Goal: Task Accomplishment & Management: Manage account settings

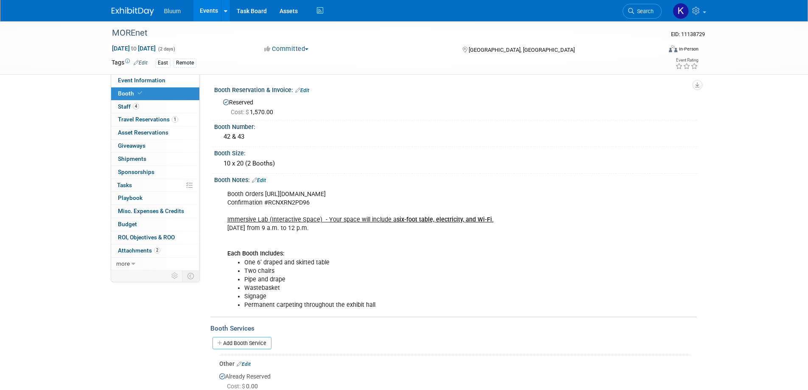
click at [210, 10] on link "Events" at bounding box center [208, 10] width 31 height 21
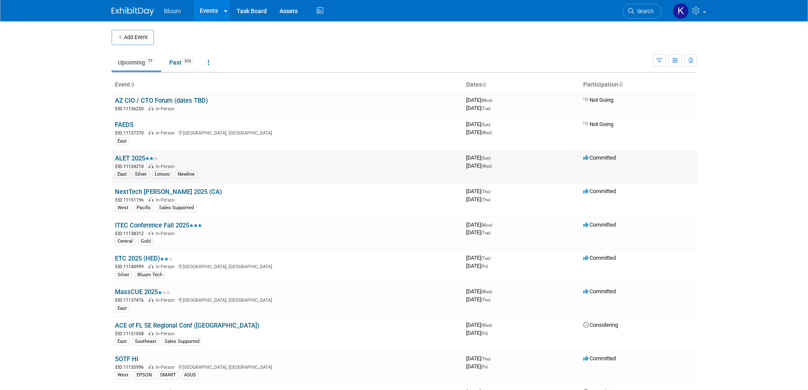
click at [141, 155] on link "ALET 2025" at bounding box center [136, 158] width 43 height 8
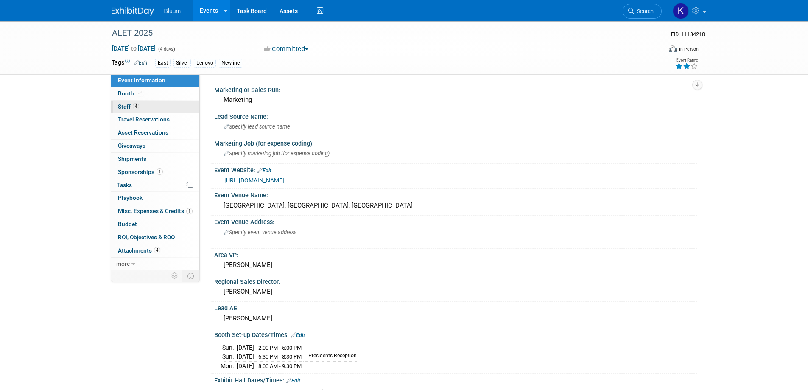
click at [126, 103] on span "Staff 4" at bounding box center [128, 106] width 21 height 7
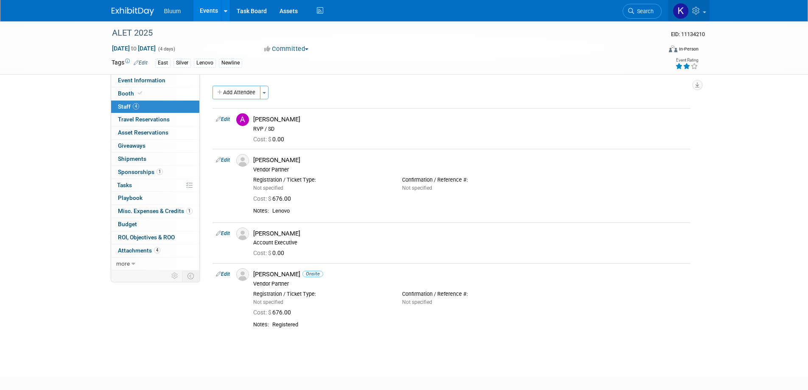
click at [696, 9] on icon at bounding box center [697, 11] width 10 height 8
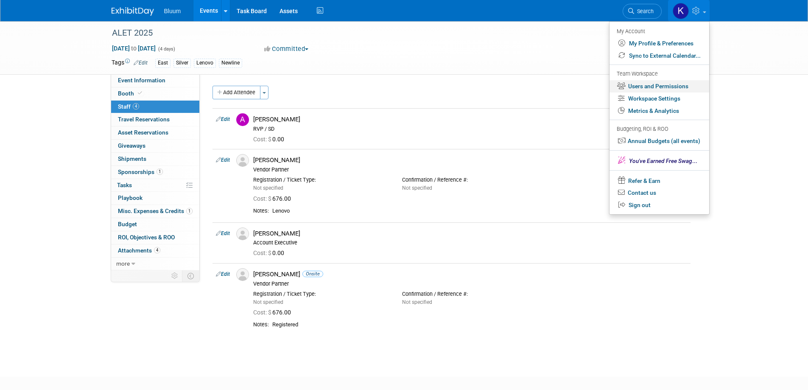
click at [649, 81] on link "Users and Permissions" at bounding box center [659, 86] width 100 height 12
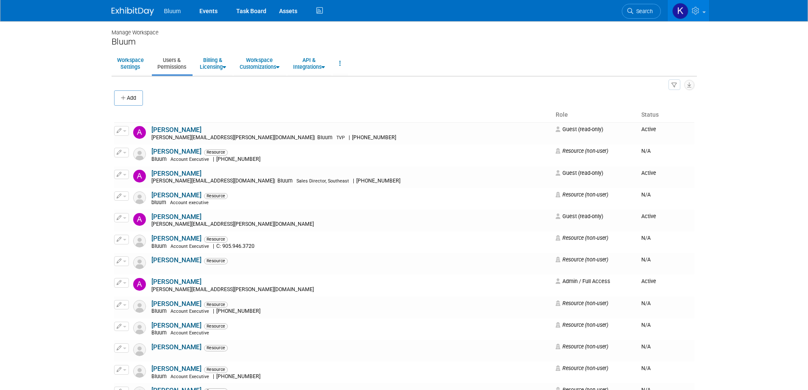
click at [122, 97] on icon "button" at bounding box center [124, 98] width 6 height 6
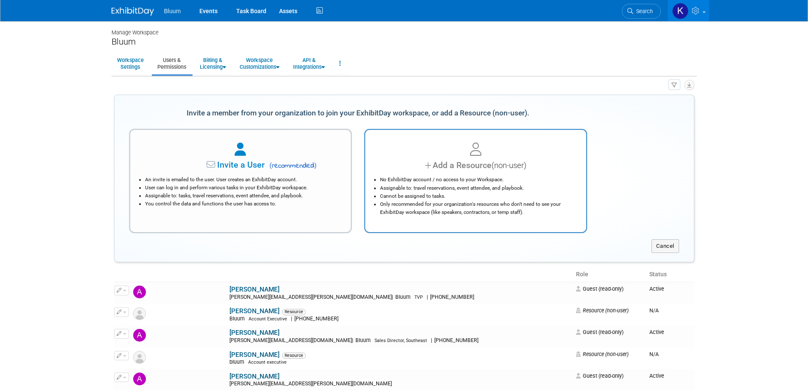
click at [445, 153] on div at bounding box center [476, 149] width 200 height 19
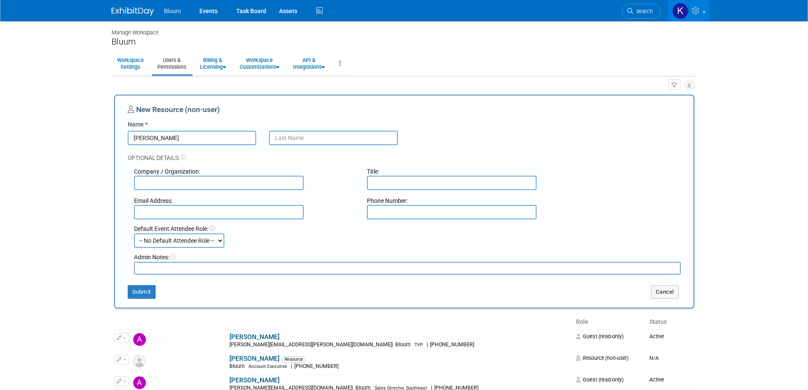
type input "Brandon"
type input "Hollyfield"
type input "Lenovo"
click at [146, 291] on button "Submit" at bounding box center [142, 292] width 28 height 14
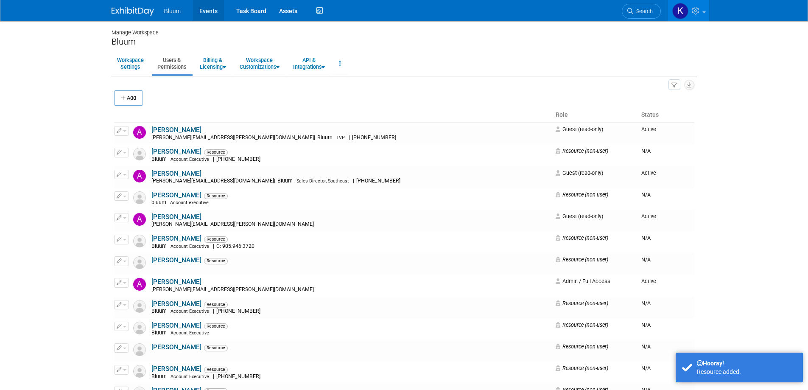
click at [208, 13] on link "Events" at bounding box center [208, 10] width 31 height 21
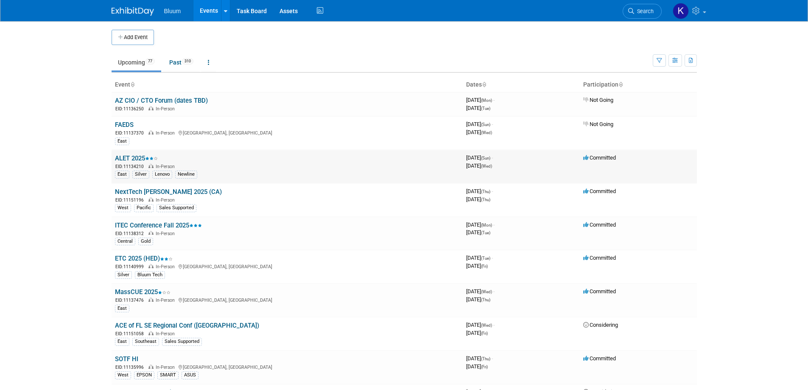
click at [135, 159] on link "ALET 2025" at bounding box center [136, 158] width 43 height 8
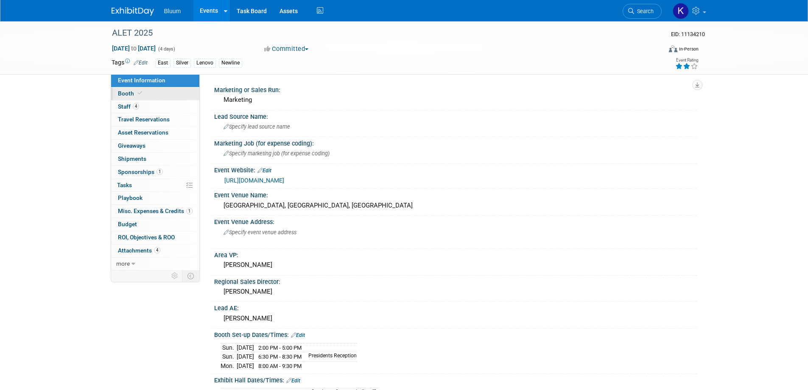
click at [126, 95] on span "Booth" at bounding box center [131, 93] width 26 height 7
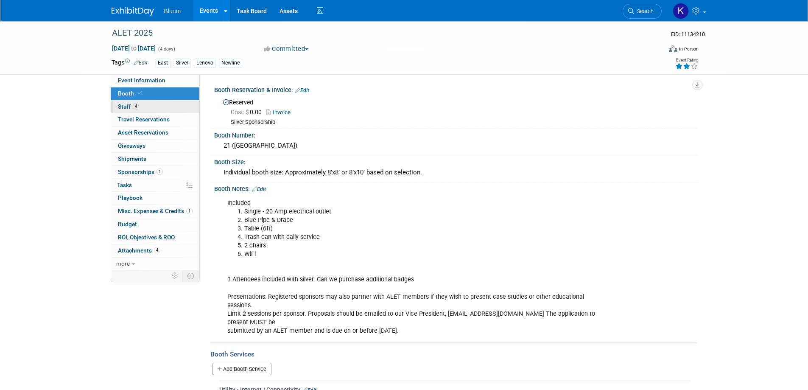
click at [130, 109] on span "Staff 4" at bounding box center [128, 106] width 21 height 7
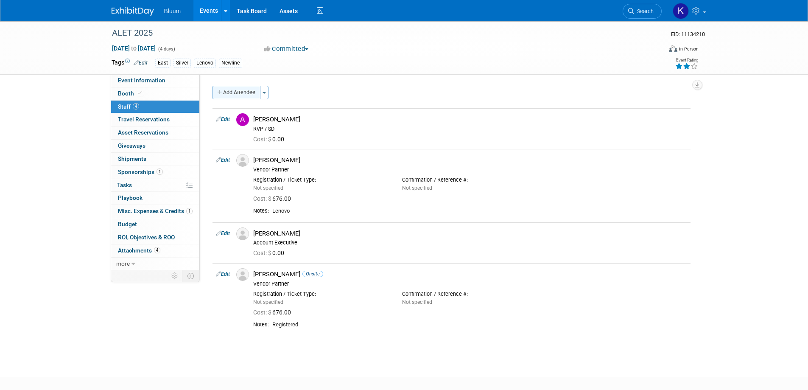
click at [246, 95] on button "Add Attendee" at bounding box center [236, 93] width 48 height 14
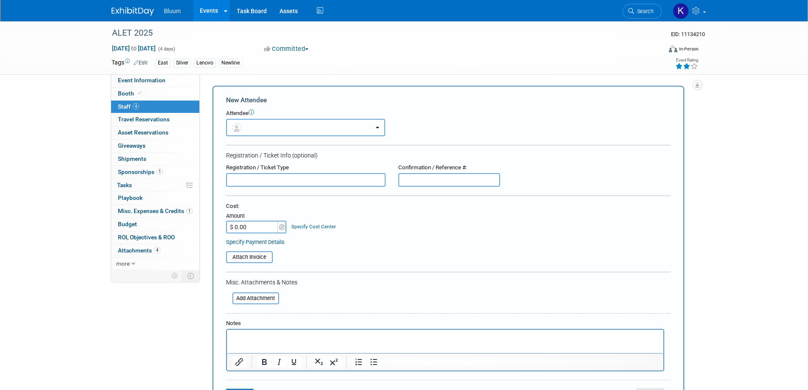
click at [275, 126] on button "button" at bounding box center [305, 127] width 159 height 17
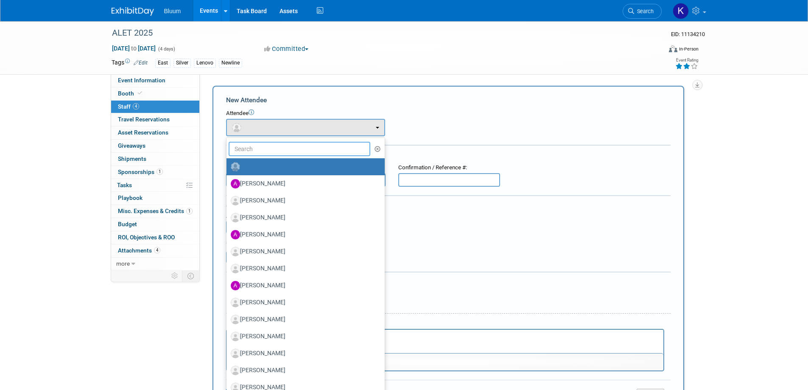
click at [265, 148] on input "text" at bounding box center [300, 149] width 142 height 14
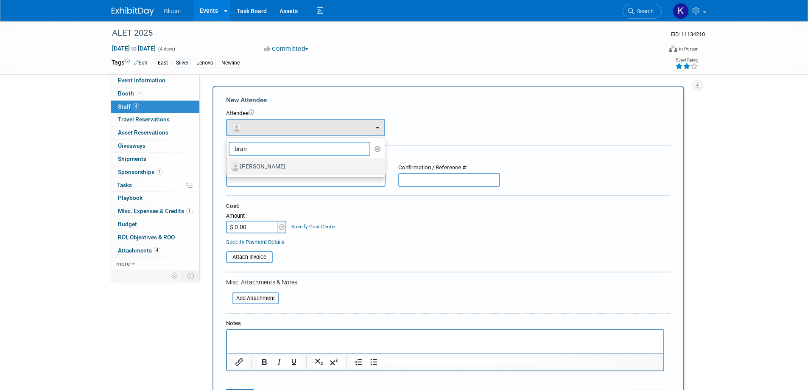
type input "bran"
click at [263, 164] on label "[PERSON_NAME]" at bounding box center [303, 167] width 145 height 14
click at [228, 164] on input "[PERSON_NAME]" at bounding box center [225, 166] width 6 height 6
select select "3ea88703-ba60-4388-abc6-282b5681cd10"
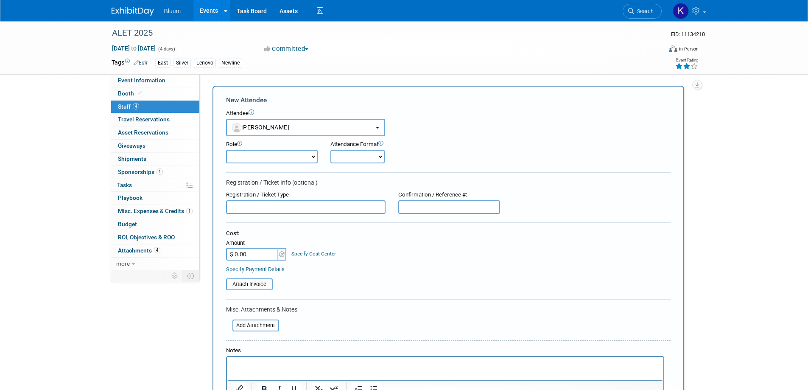
click at [280, 160] on select "Account Executive Demonstrator Event Support Host Leadership Offsite Event Supp…" at bounding box center [272, 157] width 92 height 14
select select "100"
click at [226, 150] on select "Account Executive Demonstrator Event Support Host Leadership Offsite Event Supp…" at bounding box center [272, 157] width 92 height 14
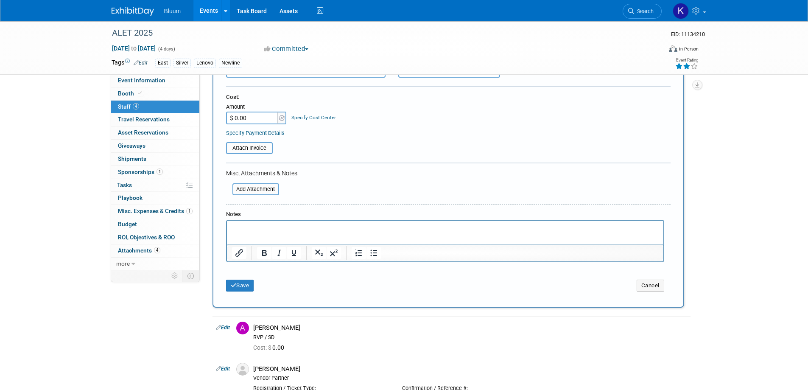
scroll to position [170, 0]
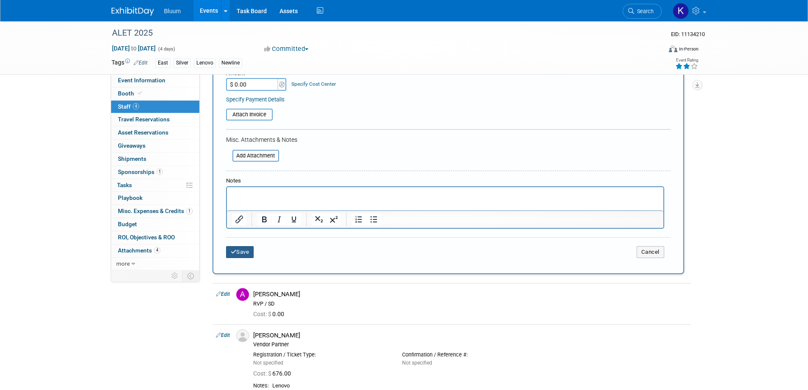
click at [249, 253] on button "Save" at bounding box center [240, 252] width 28 height 12
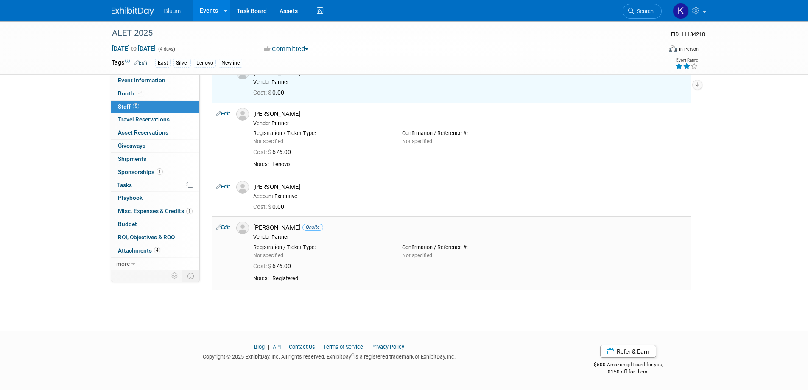
scroll to position [0, 0]
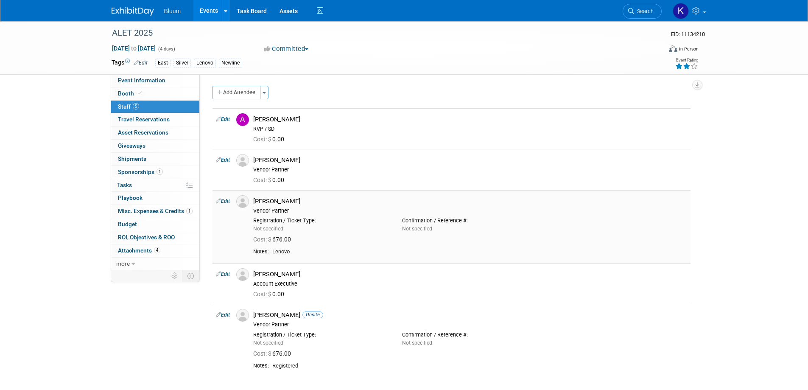
click at [226, 203] on link "Edit" at bounding box center [223, 201] width 14 height 6
select select "cae79261-dd29-4d53-9c17-30a3d9fd5cac"
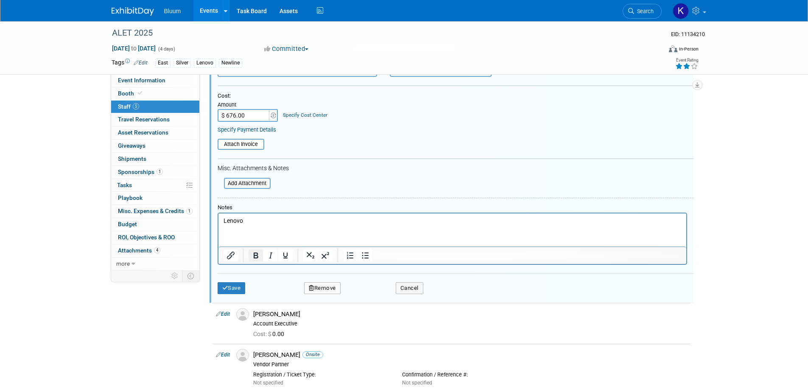
scroll to position [221, 0]
click at [324, 285] on button "Remove" at bounding box center [322, 286] width 36 height 12
click at [373, 293] on link "Yes" at bounding box center [368, 294] width 25 height 14
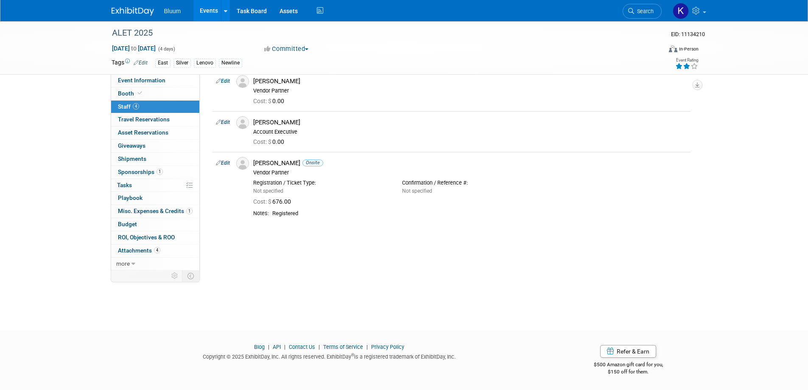
scroll to position [0, 0]
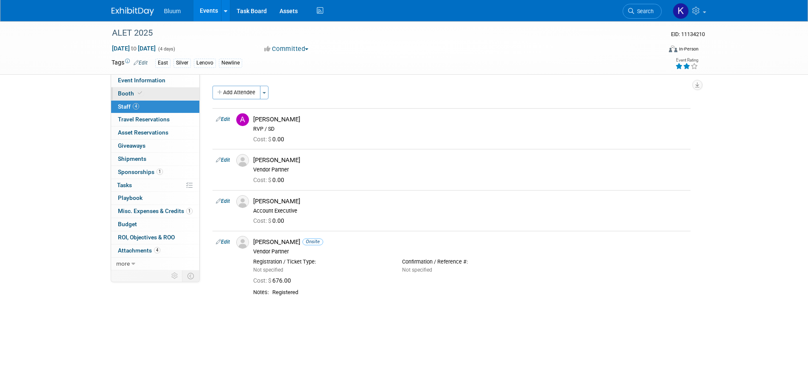
click at [130, 93] on span "Booth" at bounding box center [131, 93] width 26 height 7
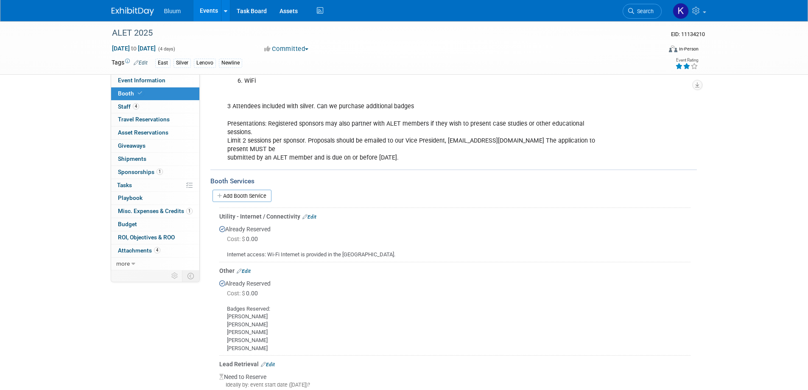
scroll to position [254, 0]
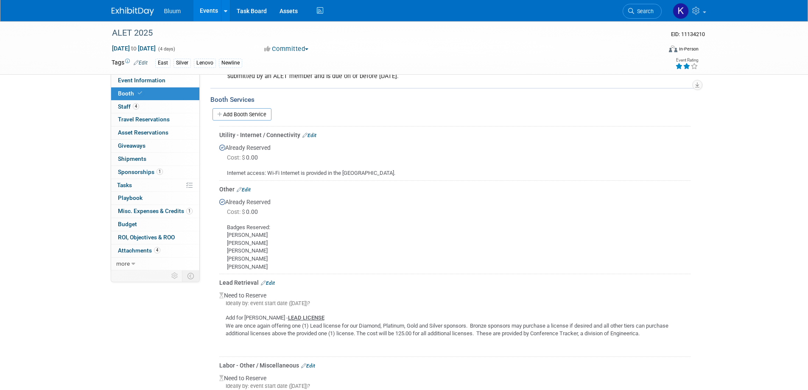
click at [248, 187] on link "Edit" at bounding box center [244, 190] width 14 height 6
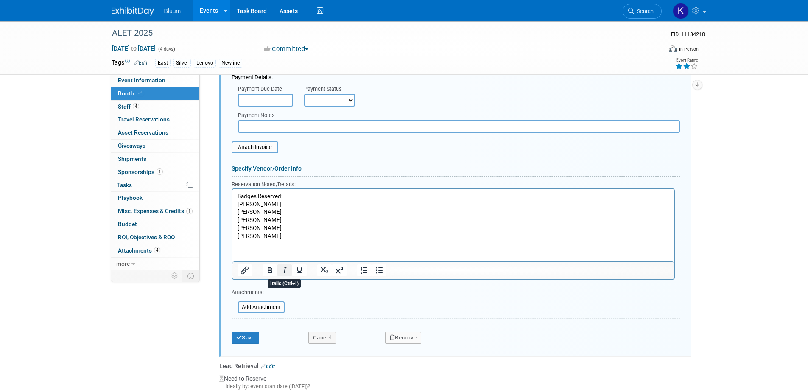
scroll to position [457, 0]
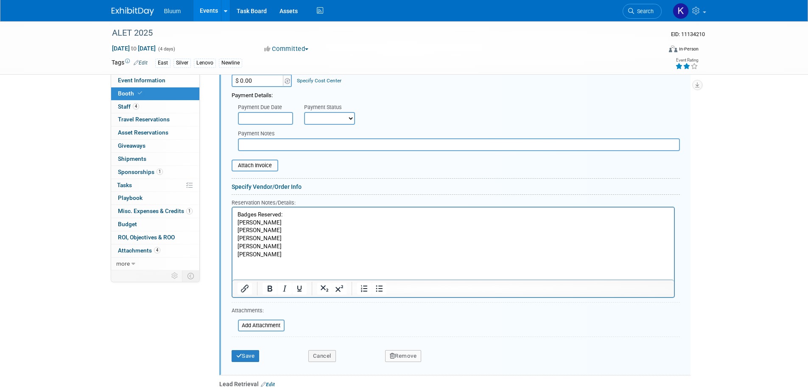
click at [279, 257] on p "Badges Reserved: [PERSON_NAME] [PERSON_NAME] [PERSON_NAME]" at bounding box center [453, 234] width 432 height 47
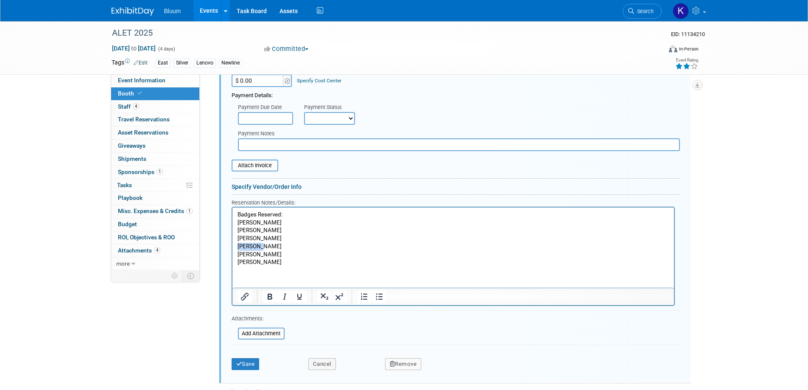
drag, startPoint x: 259, startPoint y: 247, endPoint x: 218, endPoint y: 247, distance: 41.1
click at [232, 247] on html "Badges Reserved: [PERSON_NAME] [PERSON_NAME] [PERSON_NAME] [PERSON_NAME]" at bounding box center [452, 236] width 441 height 59
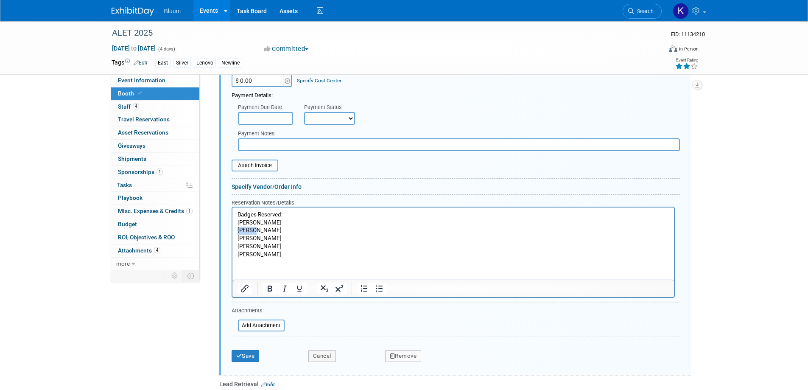
drag, startPoint x: 257, startPoint y: 231, endPoint x: 224, endPoint y: 231, distance: 33.5
click at [232, 231] on html "Badges Reserved: [PERSON_NAME] [PERSON_NAME] [PERSON_NAME]" at bounding box center [452, 232] width 441 height 51
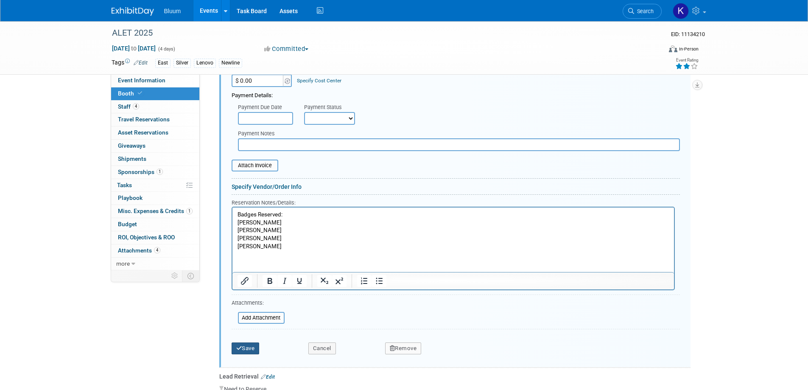
click at [243, 342] on button "Save" at bounding box center [246, 348] width 28 height 12
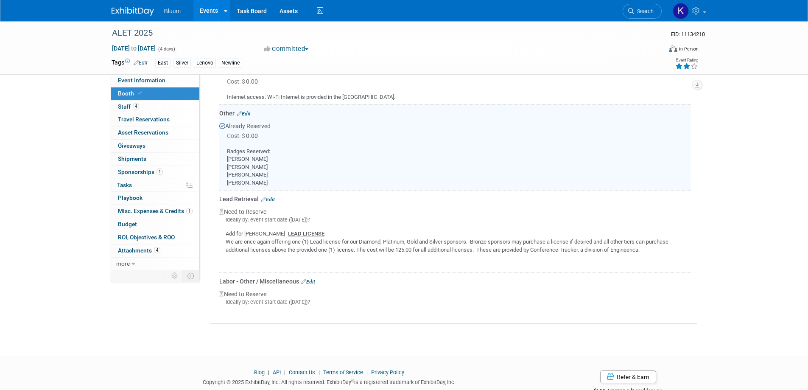
scroll to position [330, 0]
click at [129, 105] on span "Staff 4" at bounding box center [128, 106] width 21 height 7
